Goal: Navigation & Orientation: Find specific page/section

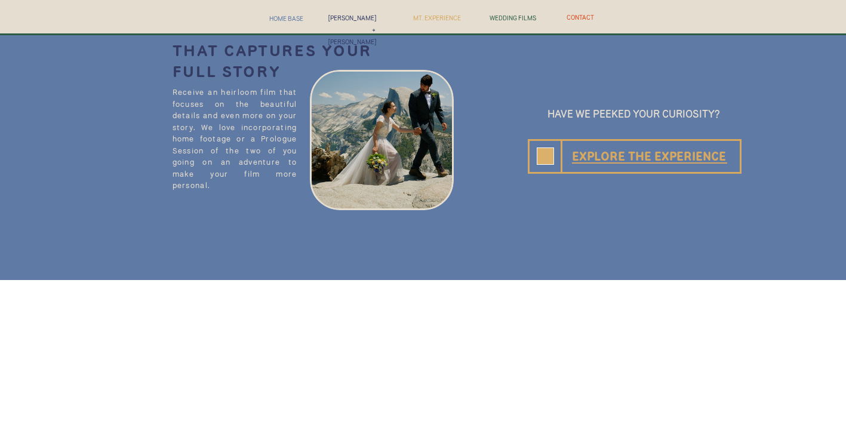
scroll to position [3774, 0]
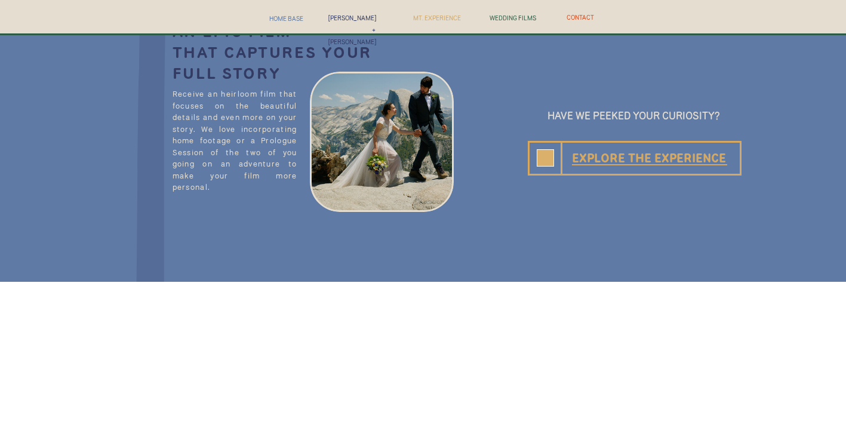
click at [699, 165] on line at bounding box center [649, 165] width 155 height 0
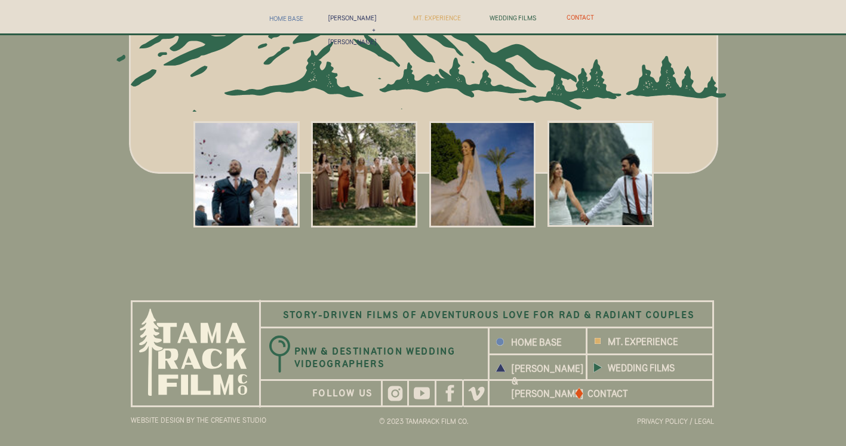
scroll to position [5034, 0]
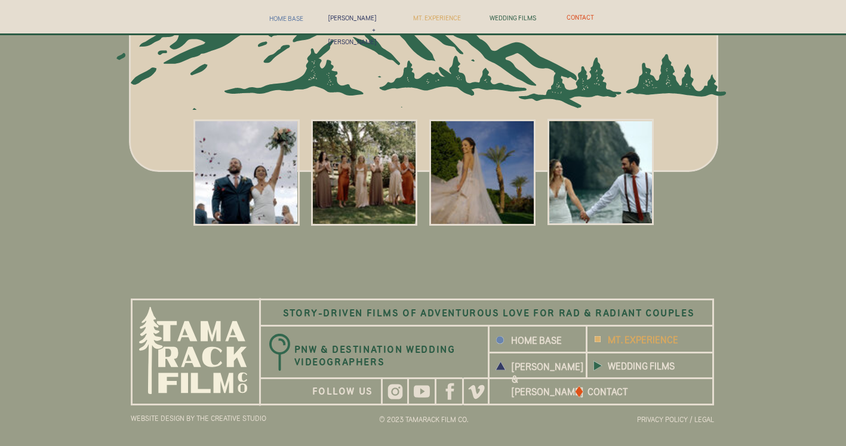
click at [654, 338] on b "MT. EXPERIENCE" at bounding box center [643, 339] width 70 height 11
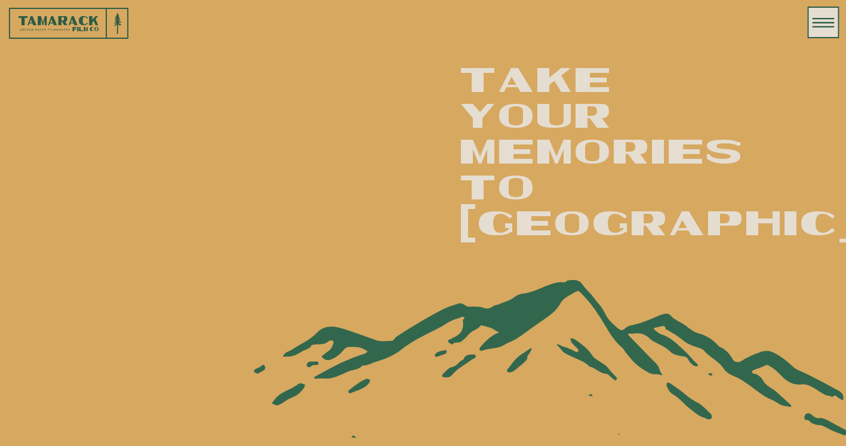
scroll to position [72, 0]
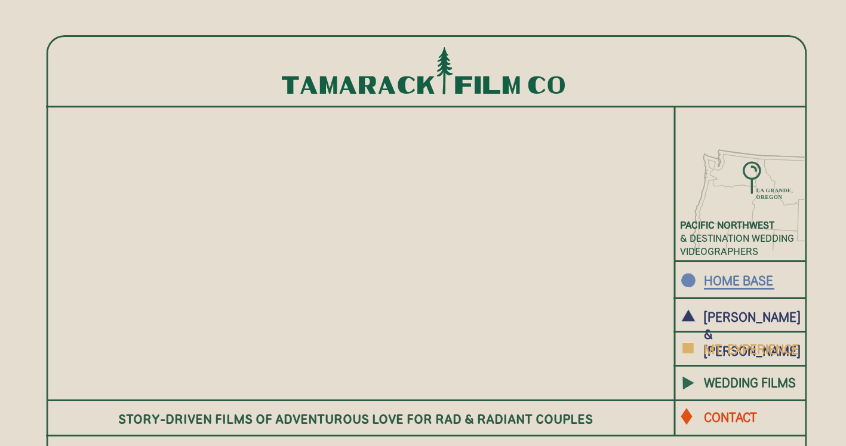
click at [738, 229] on b "PACIFIC NORThWEST" at bounding box center [727, 225] width 94 height 12
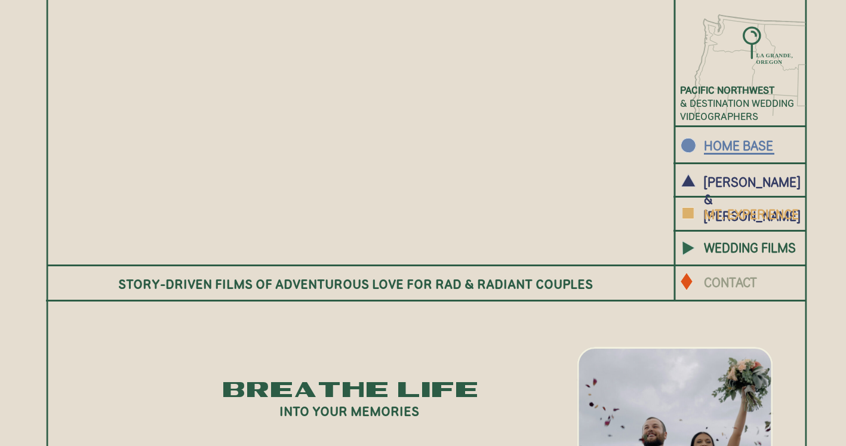
scroll to position [143, 0]
